Goal: Task Accomplishment & Management: Complete application form

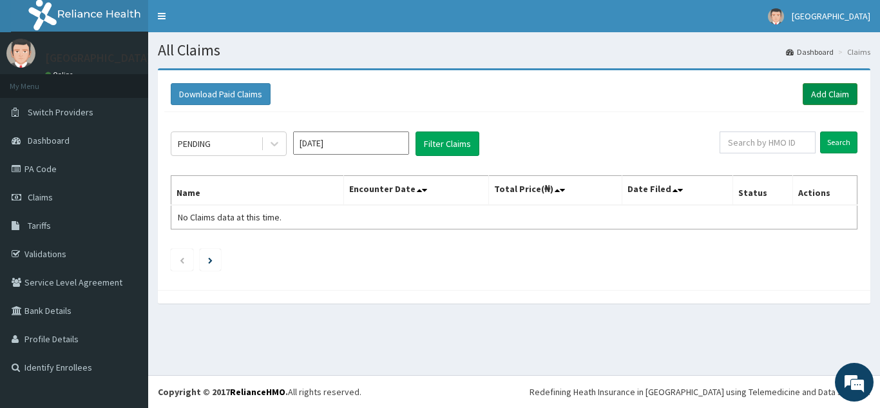
click at [822, 96] on link "Add Claim" at bounding box center [830, 94] width 55 height 22
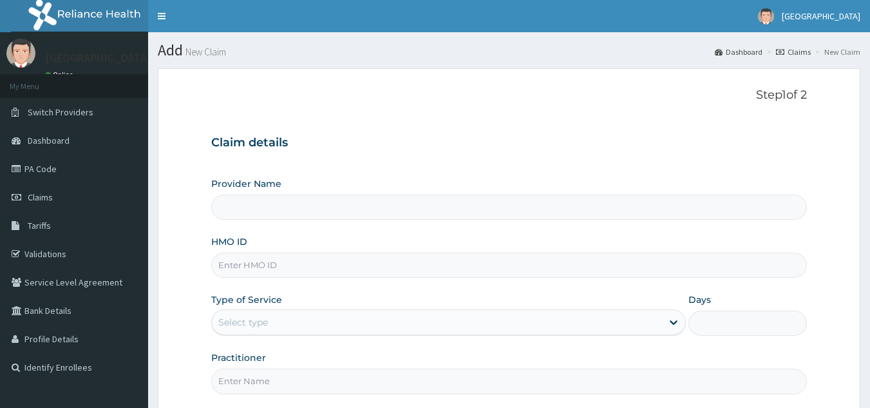
click at [319, 272] on input "HMO ID" at bounding box center [509, 264] width 596 height 25
type input "BT"
type input "[GEOGRAPHIC_DATA]"
type input "BTR/10404/A"
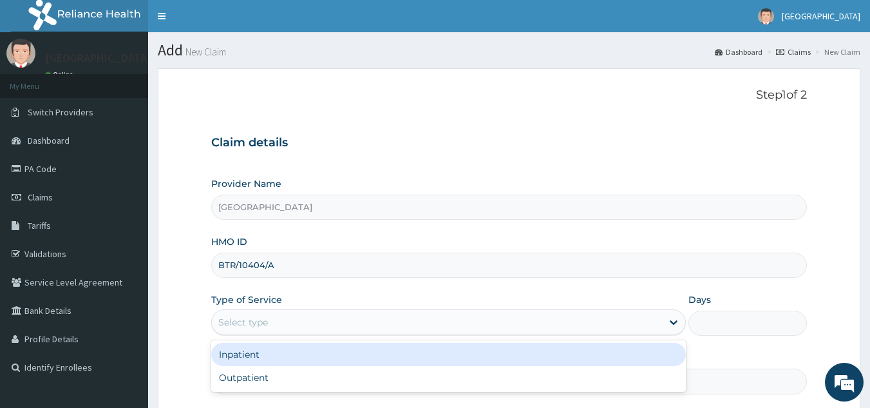
click at [334, 318] on div "Select type" at bounding box center [437, 322] width 450 height 21
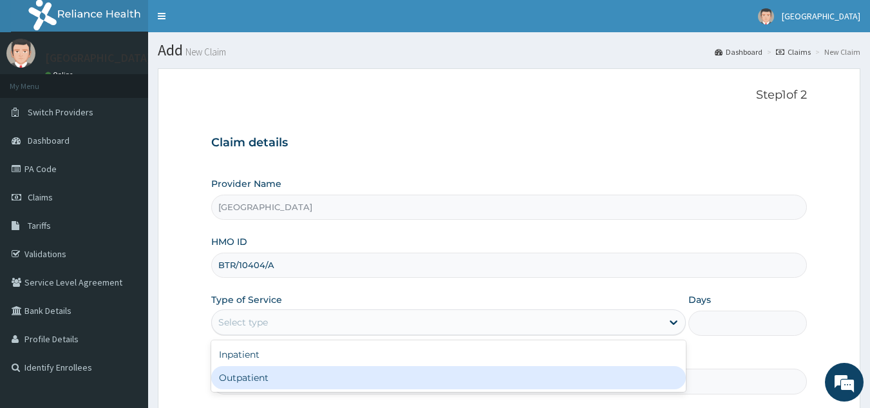
click at [313, 375] on div "Outpatient" at bounding box center [448, 377] width 475 height 23
type input "1"
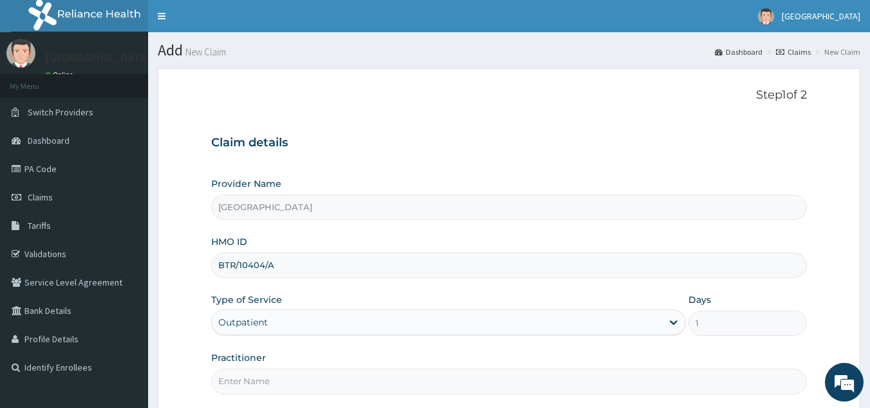
click at [313, 375] on input "Practitioner" at bounding box center [509, 380] width 596 height 25
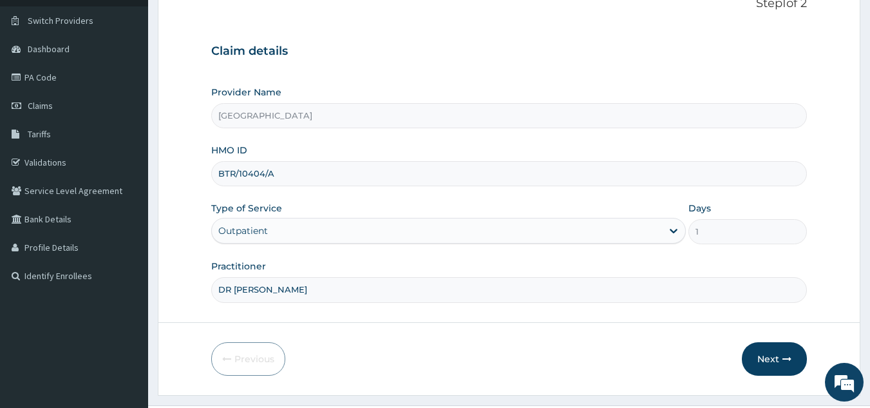
scroll to position [122, 0]
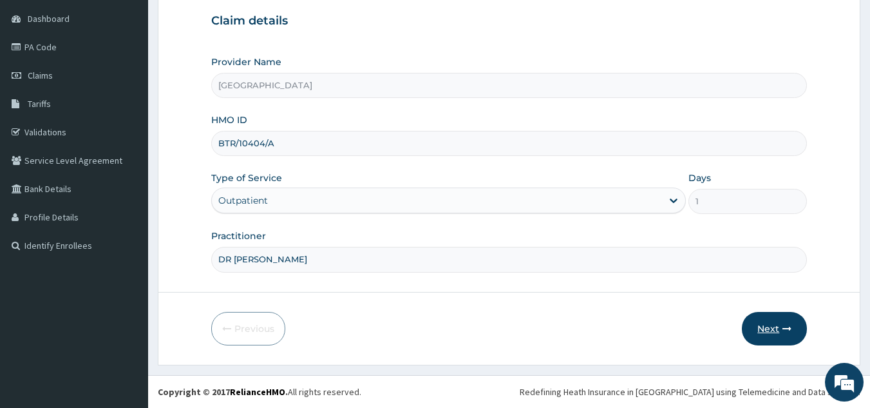
type input "DR [PERSON_NAME]"
click at [779, 322] on button "Next" at bounding box center [774, 328] width 65 height 33
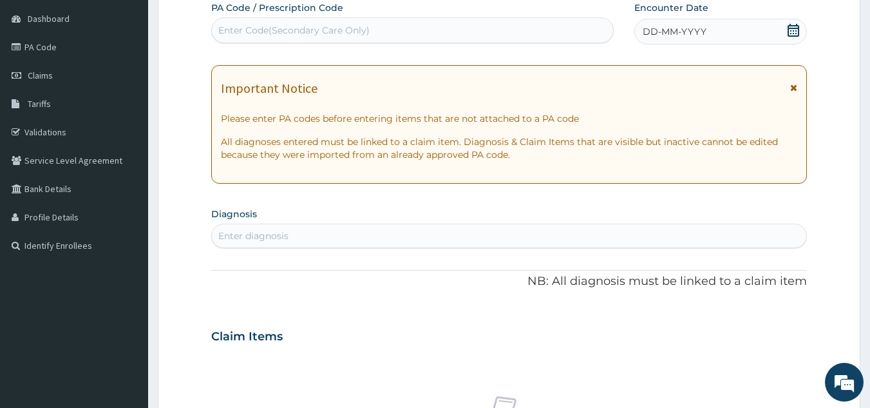
click at [790, 26] on icon at bounding box center [794, 30] width 12 height 13
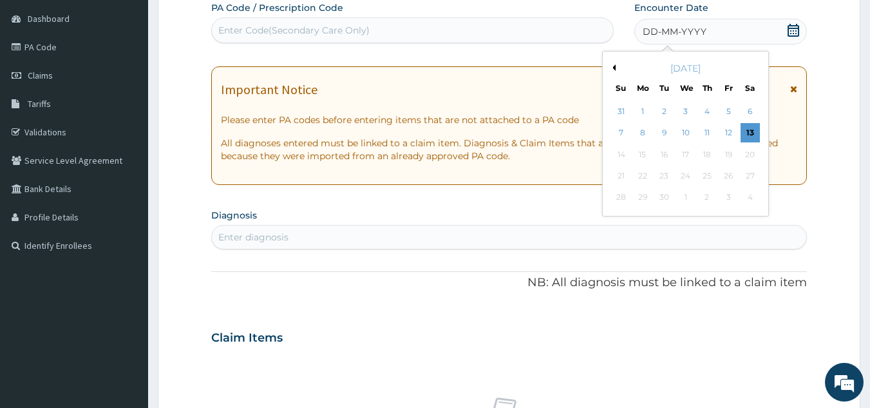
click at [614, 71] on div "[DATE]" at bounding box center [685, 68] width 155 height 13
click at [615, 68] on button "Previous Month" at bounding box center [612, 67] width 6 height 6
click at [642, 198] on div "25" at bounding box center [642, 197] width 19 height 19
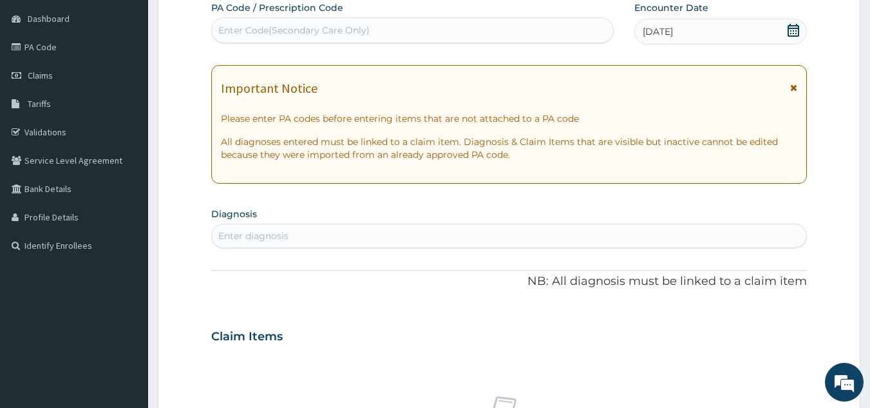
click at [500, 239] on div "Enter diagnosis" at bounding box center [509, 235] width 595 height 21
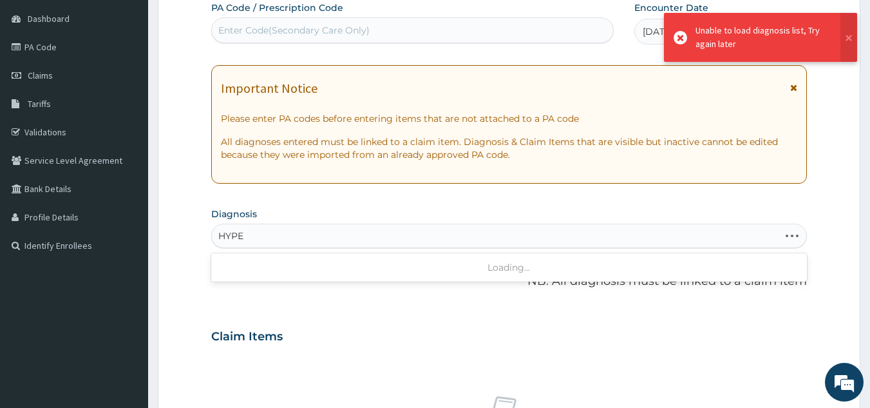
type input "HYPE"
